Goal: Find contact information: Find contact information

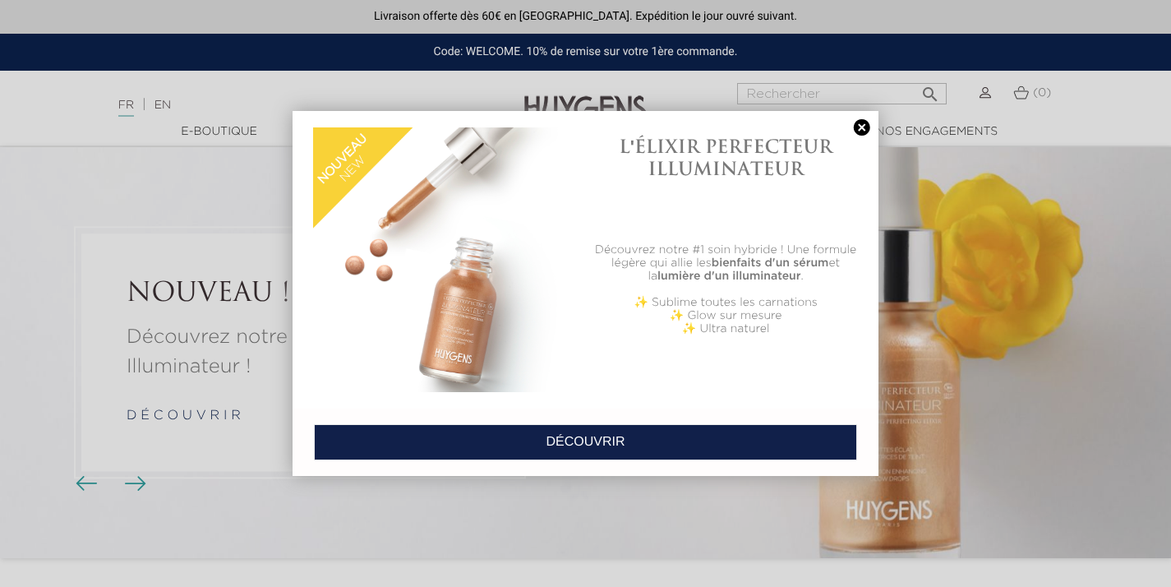
click at [863, 124] on link at bounding box center [861, 127] width 23 height 17
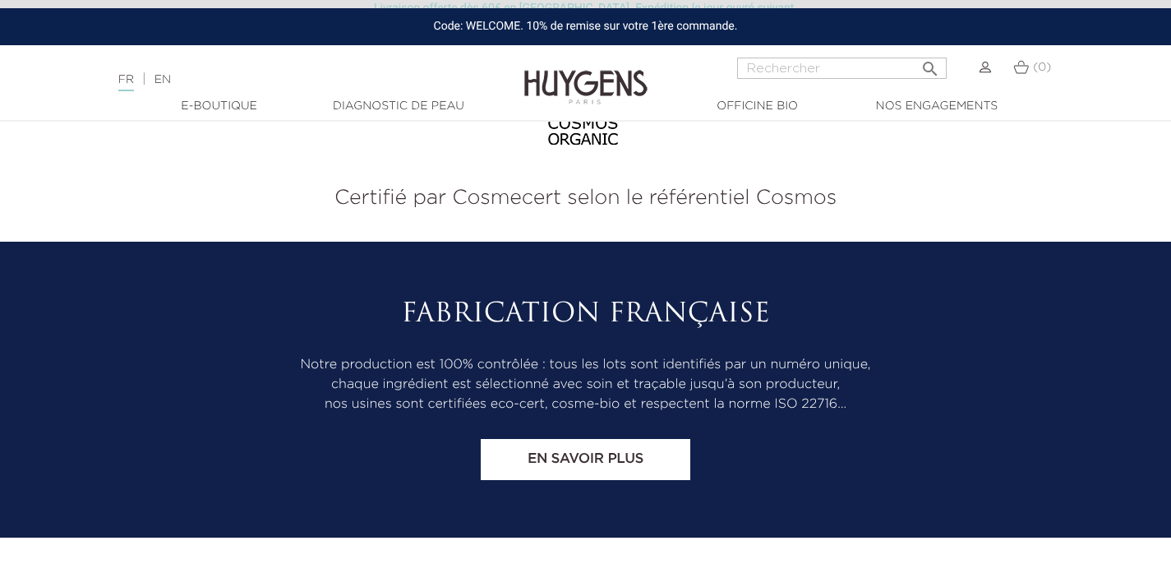
scroll to position [6875, 0]
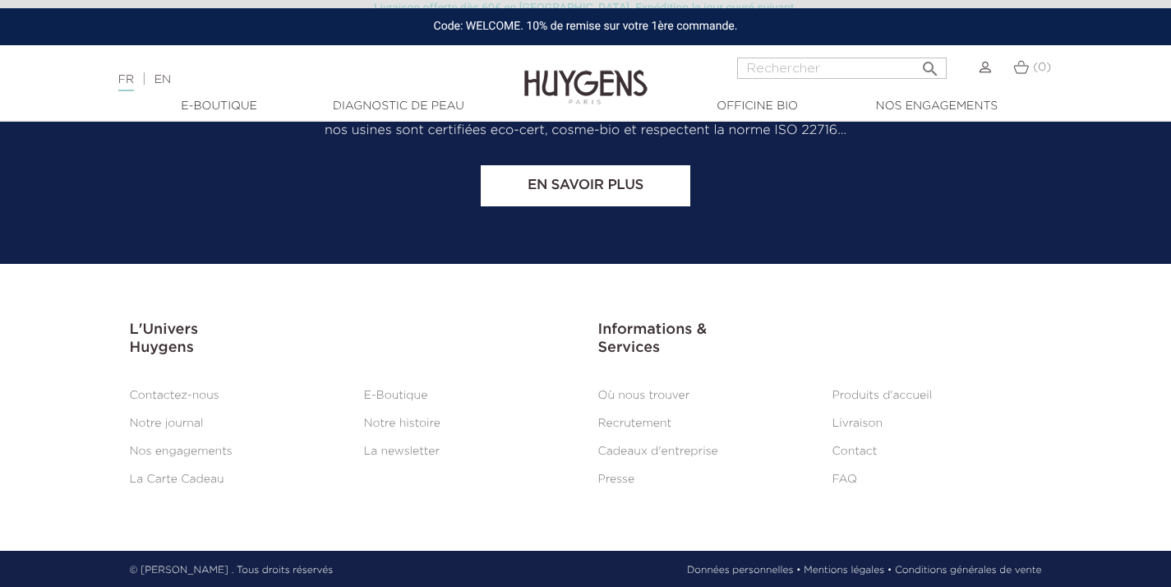
click at [859, 445] on link "Contact" at bounding box center [854, 451] width 45 height 12
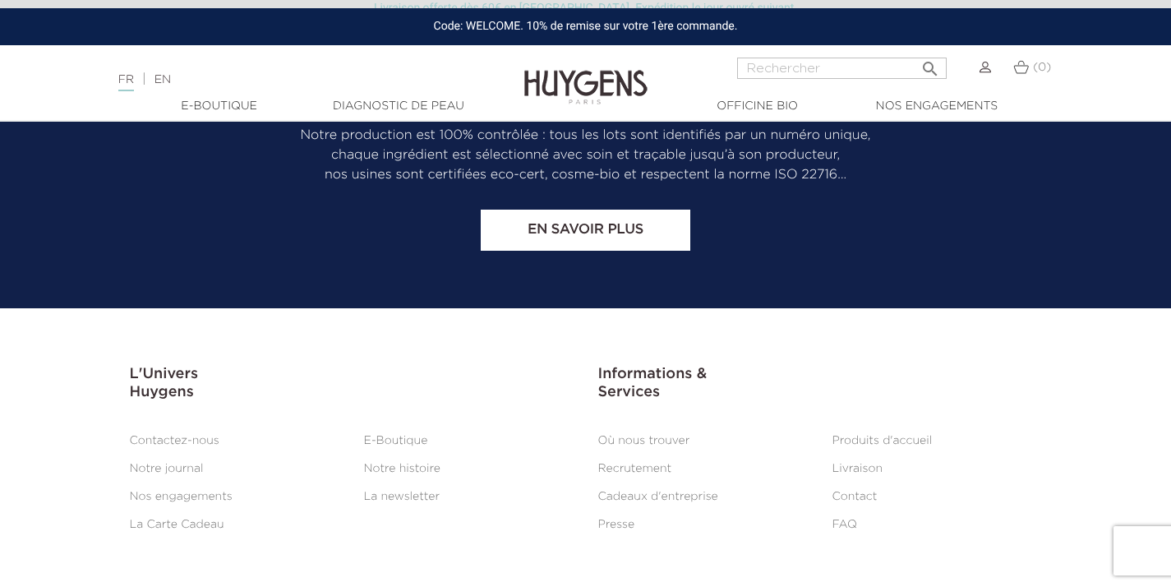
scroll to position [1530, 0]
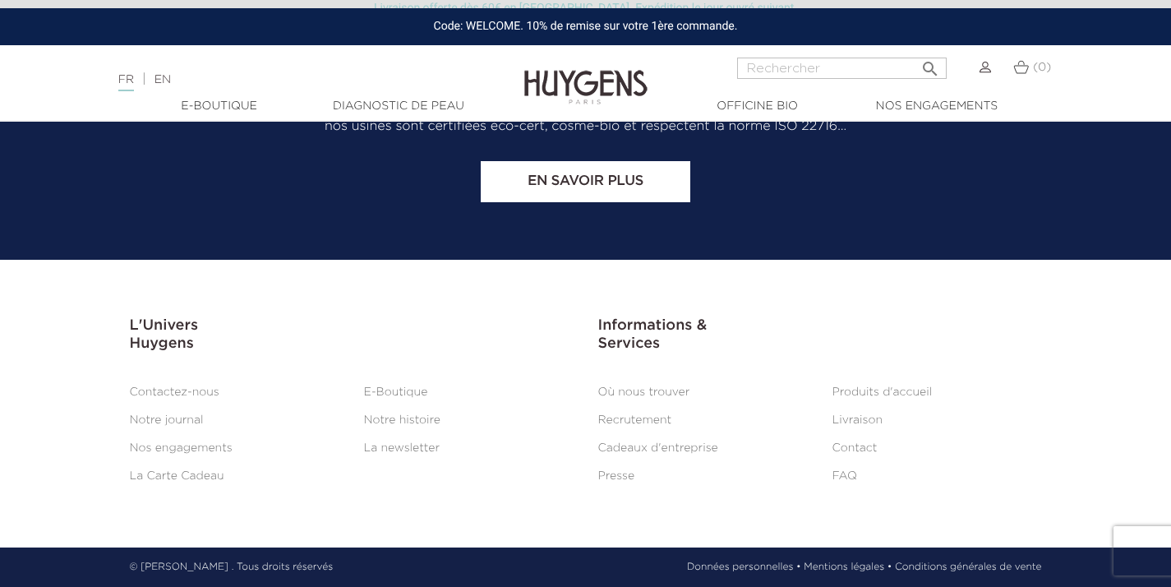
click at [187, 391] on link "Contactez-nous" at bounding box center [175, 392] width 90 height 12
